Goal: Ask a question

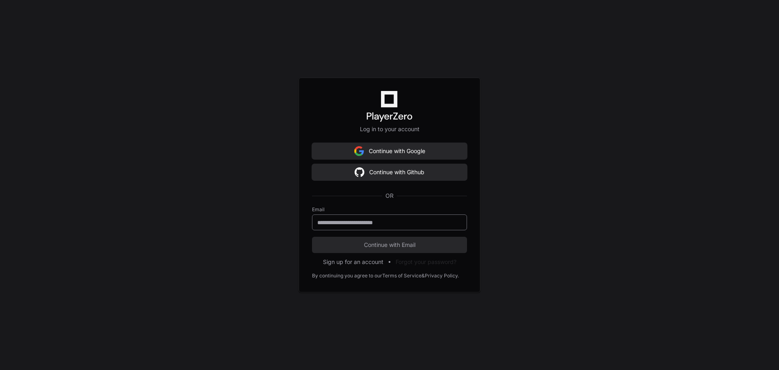
click at [402, 227] on div at bounding box center [389, 222] width 155 height 16
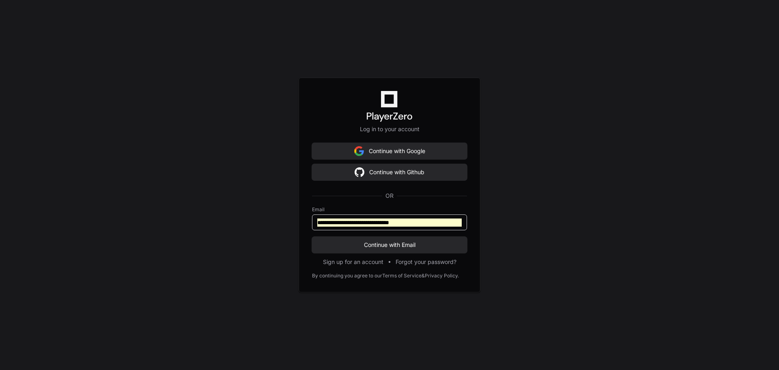
drag, startPoint x: 425, startPoint y: 222, endPoint x: 283, endPoint y: 222, distance: 142.5
click at [283, 222] on div "**********" at bounding box center [389, 185] width 779 height 370
type input "**********"
click at [312, 237] on button "Continue with Email" at bounding box center [389, 245] width 155 height 16
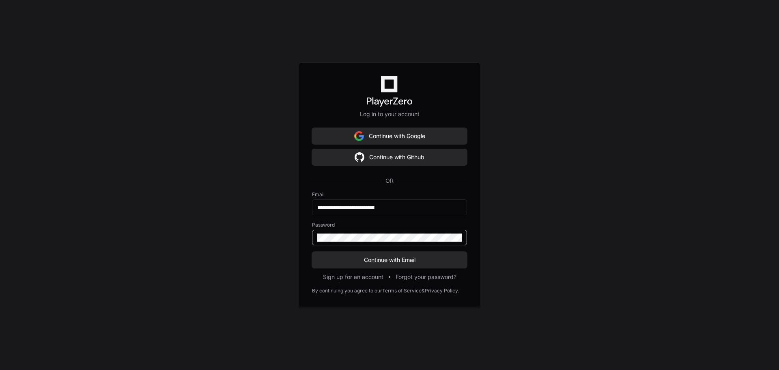
click at [425, 242] on div at bounding box center [389, 237] width 155 height 15
click at [459, 238] on span at bounding box center [457, 237] width 6 height 6
click at [384, 263] on span "Continue with Email" at bounding box center [389, 260] width 155 height 8
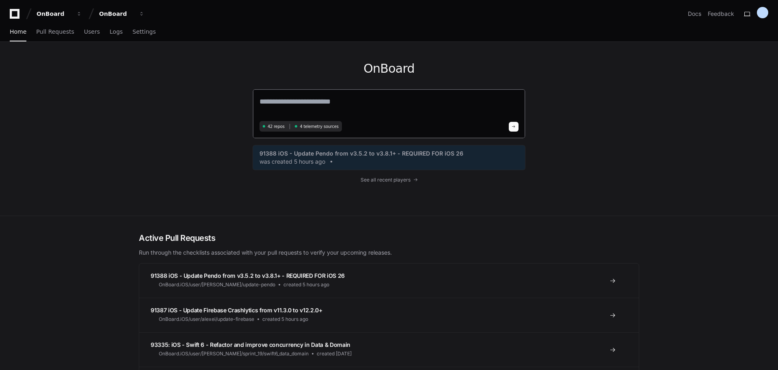
click at [334, 102] on textarea at bounding box center [388, 107] width 259 height 23
click at [343, 102] on textarea at bounding box center [388, 107] width 259 height 23
paste textarea "**********"
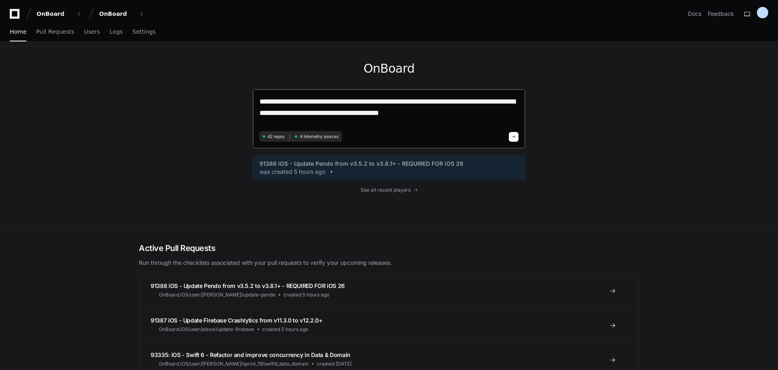
type textarea "**********"
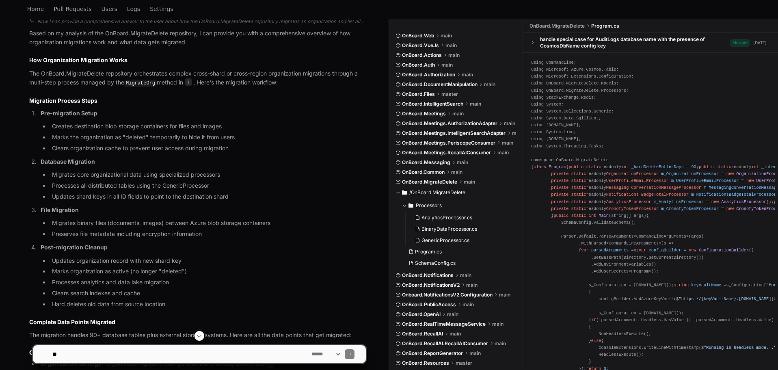
scroll to position [609, 0]
click at [191, 80] on span "1" at bounding box center [188, 82] width 7 height 8
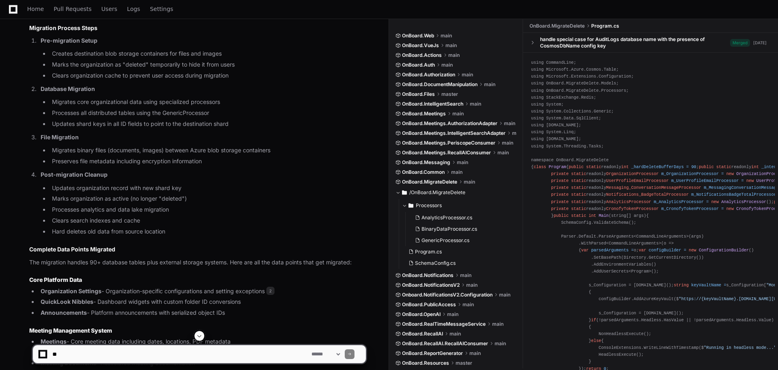
scroll to position [690, 0]
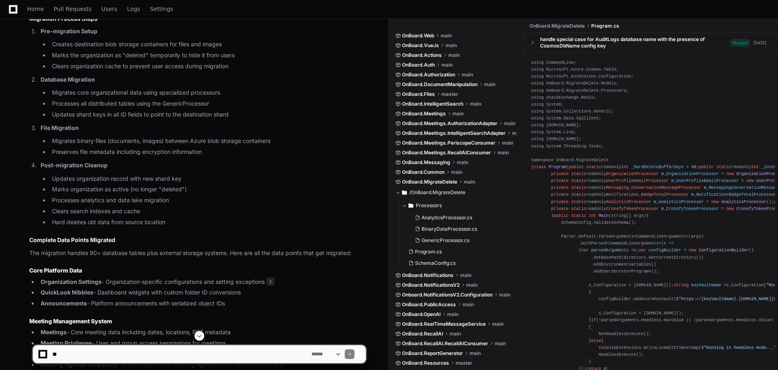
click at [196, 100] on li "Processes all distributed tables using the GenericProcessor" at bounding box center [208, 103] width 316 height 9
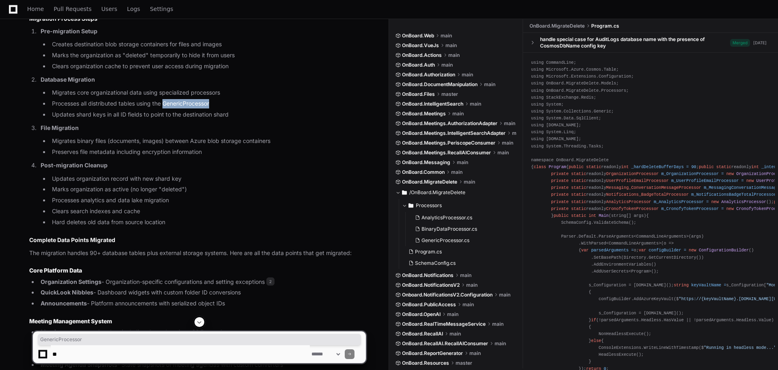
copy li "GenericProcessor"
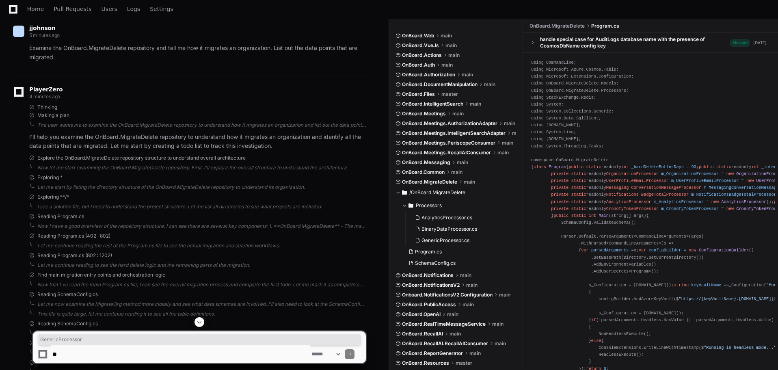
scroll to position [0, 0]
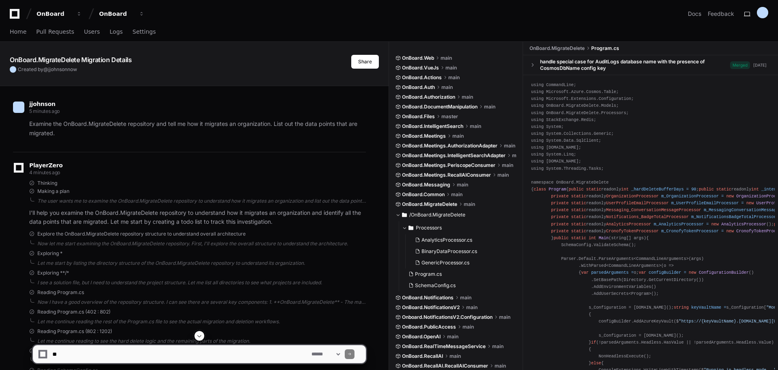
click at [342, 176] on div "PlayerZero 4 minutes ago" at bounding box center [189, 170] width 353 height 14
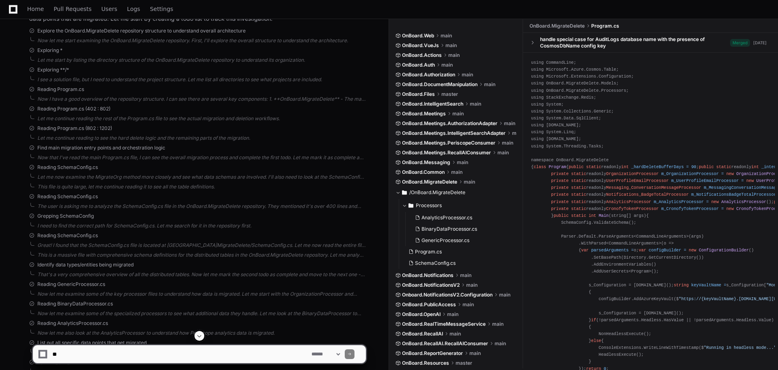
click at [296, 197] on div "Reading SchemaConfig.cs" at bounding box center [197, 196] width 337 height 6
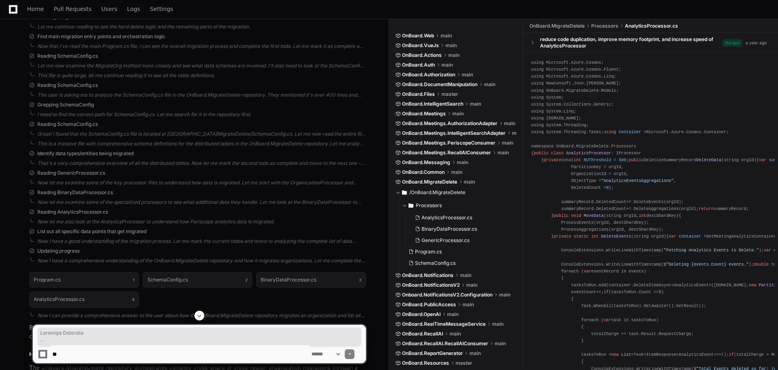
scroll to position [526, 0]
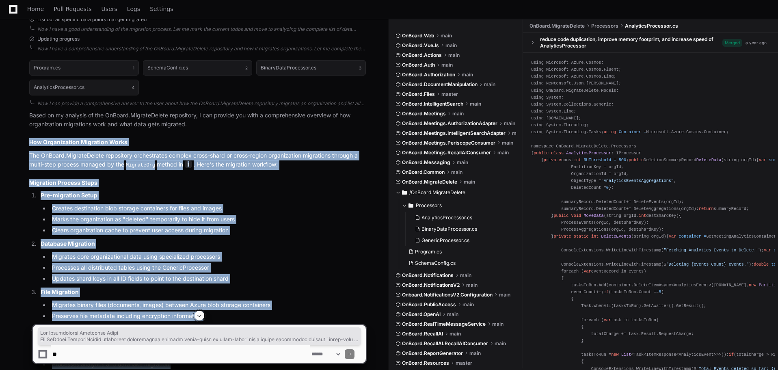
drag, startPoint x: 302, startPoint y: 304, endPoint x: 22, endPoint y: 136, distance: 326.6
copy article "How Organization Migration Works The OnBoard.MigrateDelete repository orchestra…"
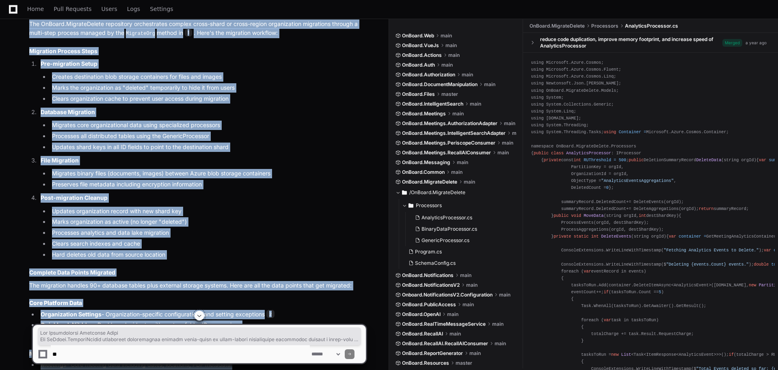
scroll to position [891, 0]
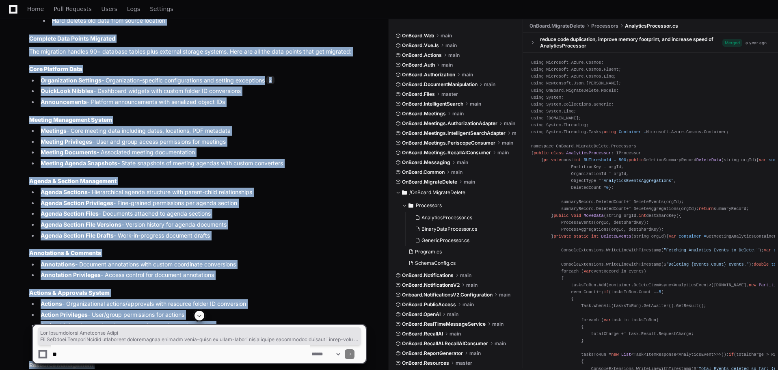
click at [201, 315] on span at bounding box center [199, 315] width 6 height 6
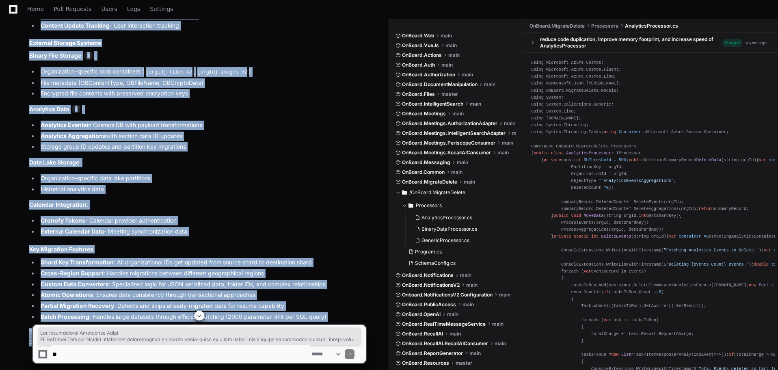
click at [259, 298] on li "Atomic Operations : Ensures data consistency through transactional approaches" at bounding box center [202, 294] width 328 height 9
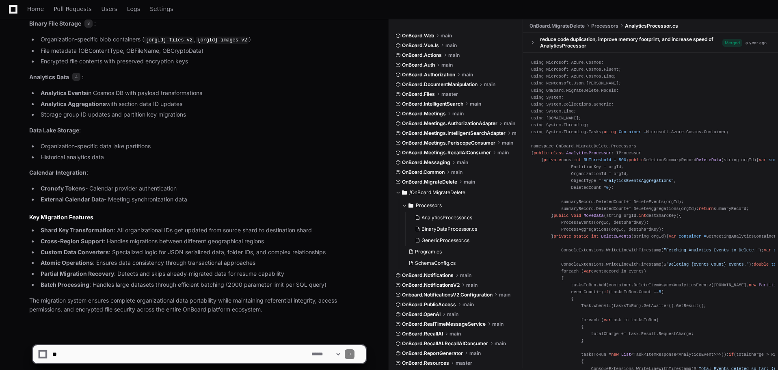
scroll to position [1744, 0]
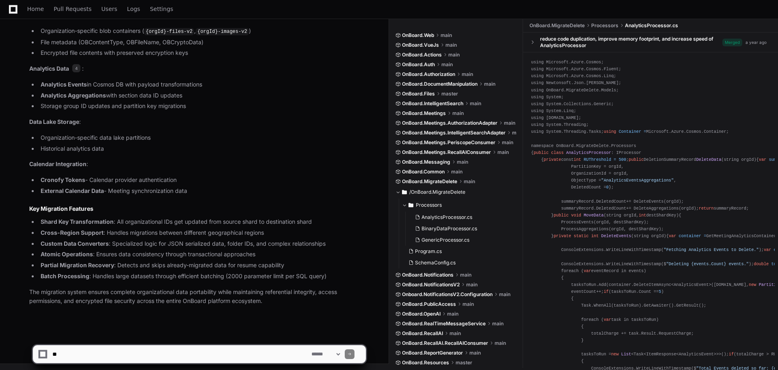
click at [175, 355] on textarea at bounding box center [180, 354] width 259 height 18
type textarea "*"
click at [332, 355] on select "**********" at bounding box center [326, 354] width 32 height 6
click at [261, 352] on textarea at bounding box center [180, 354] width 259 height 18
click at [253, 354] on textarea at bounding box center [180, 354] width 259 height 18
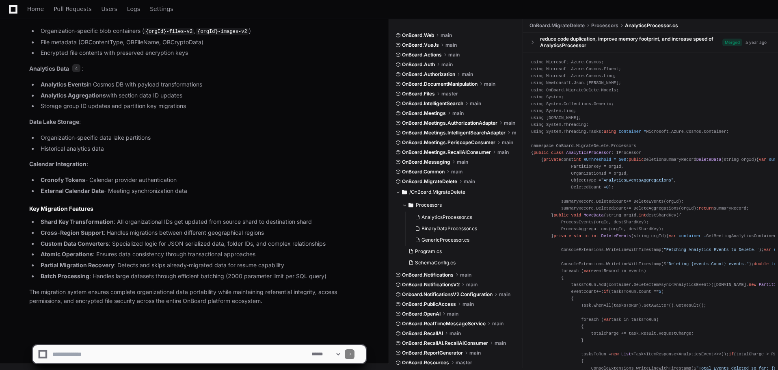
click at [341, 356] on select "**********" at bounding box center [326, 354] width 32 height 6
click at [276, 355] on textarea at bounding box center [180, 354] width 259 height 18
type textarea "**********"
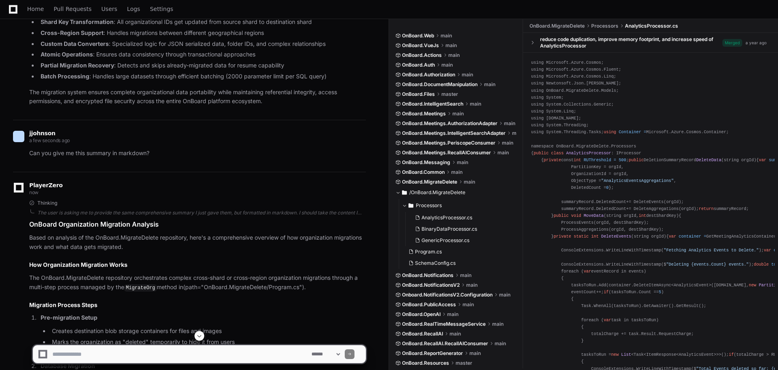
scroll to position [1935, 0]
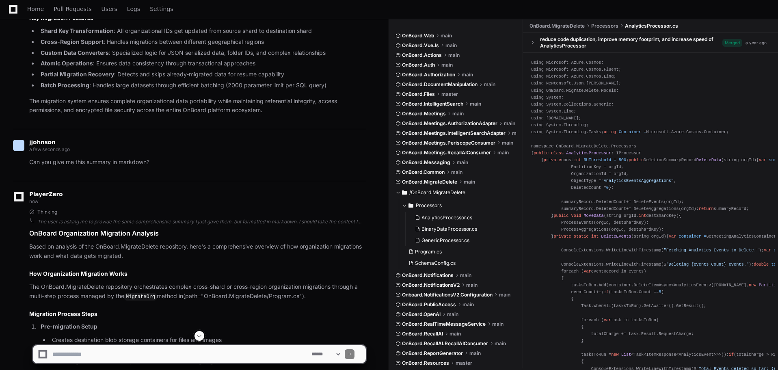
click at [296, 250] on p "Based on analysis of the OnBoard.MigrateDelete repository, here's a comprehensi…" at bounding box center [197, 251] width 337 height 19
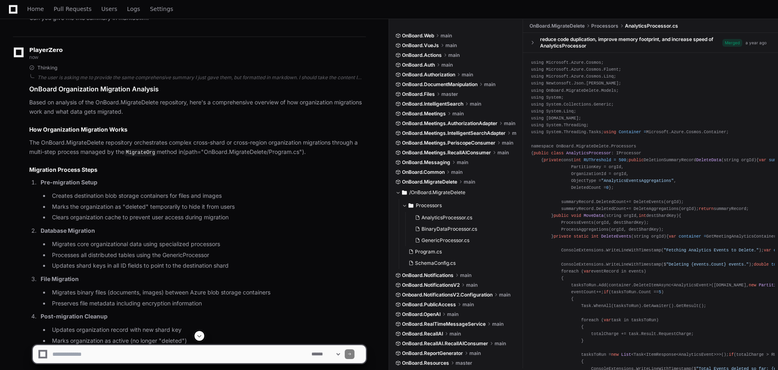
scroll to position [2138, 0]
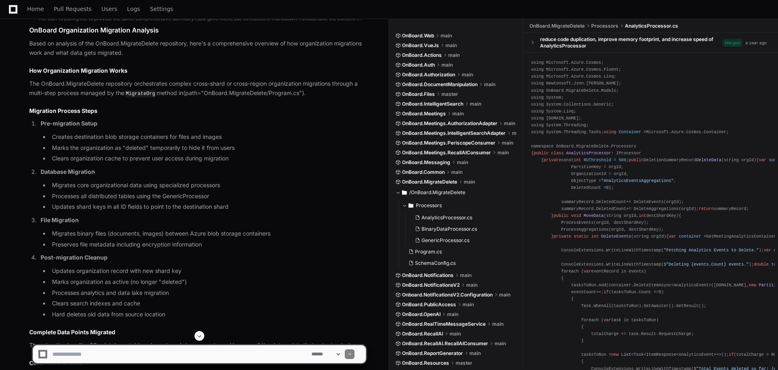
click at [335, 294] on li "Processes analytics and data lake migration" at bounding box center [208, 292] width 316 height 9
